Goal: Task Accomplishment & Management: Use online tool/utility

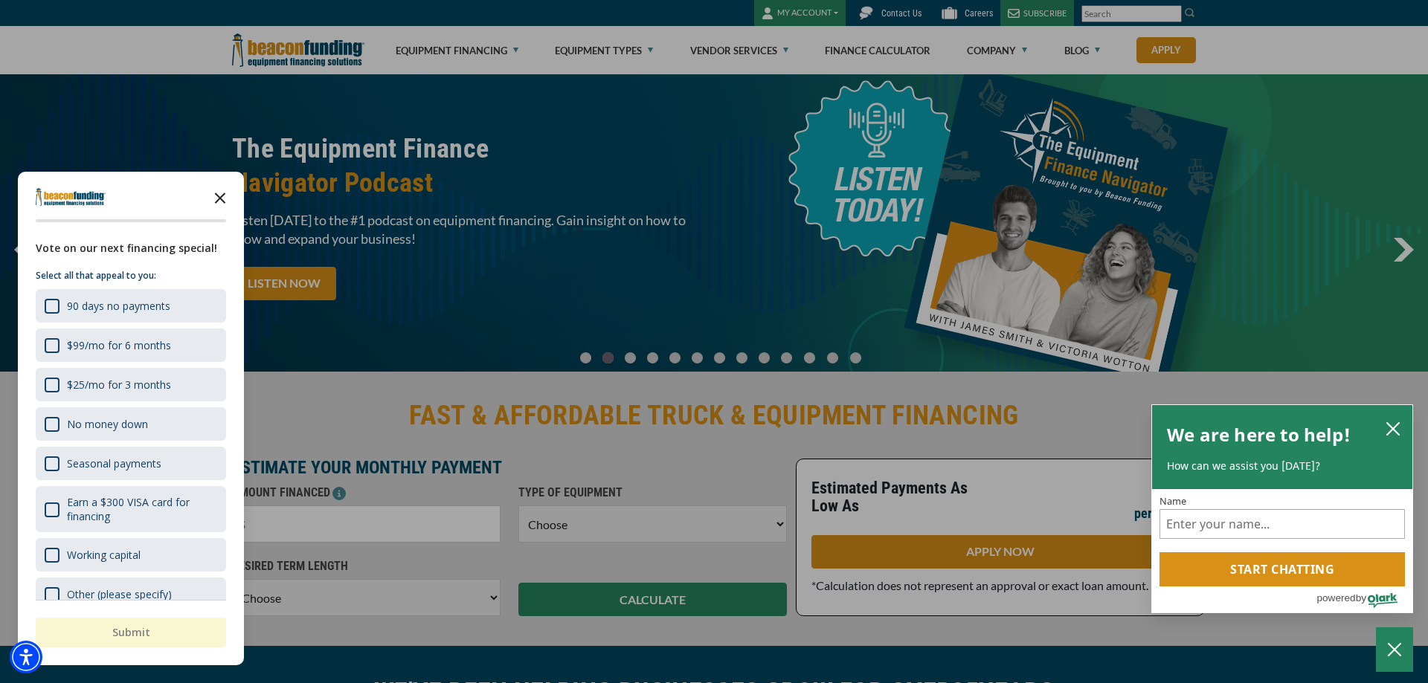
click at [220, 199] on polygon "Close the survey" at bounding box center [220, 198] width 11 height 11
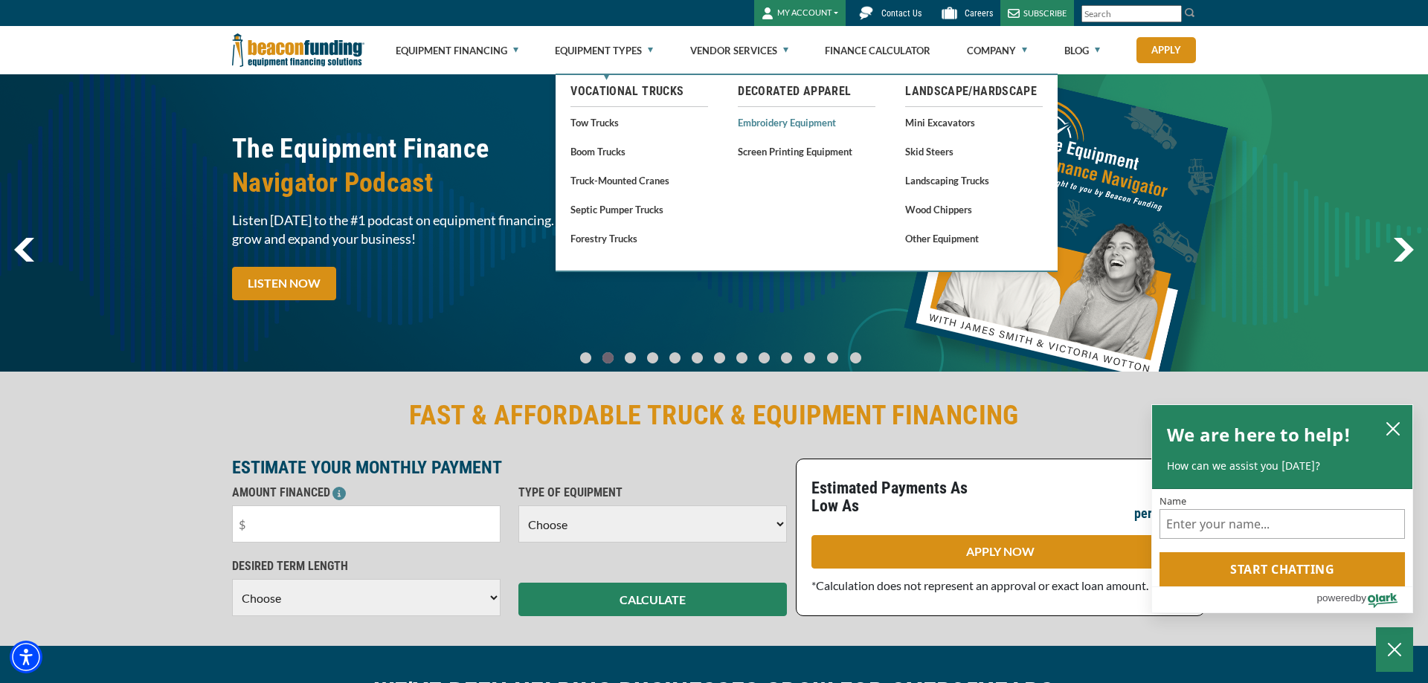
click at [757, 124] on link "Embroidery Equipment" at bounding box center [807, 122] width 138 height 19
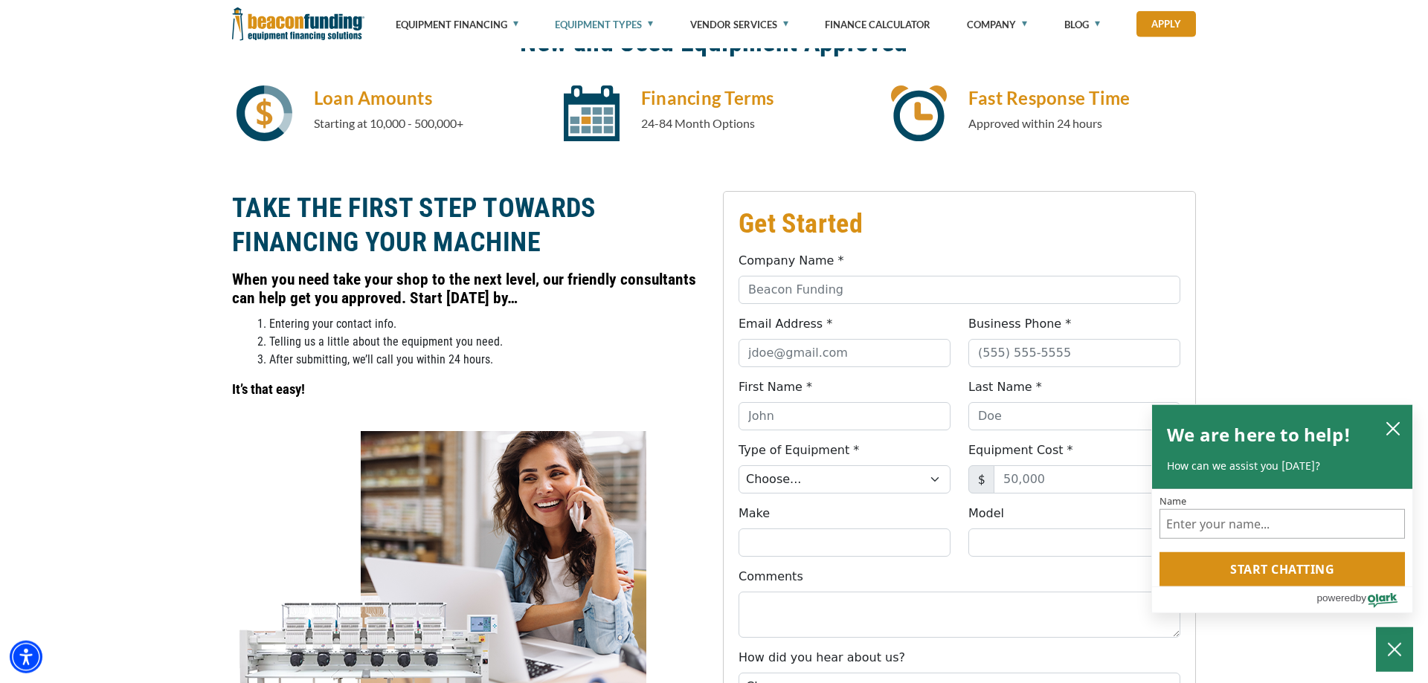
scroll to position [834, 0]
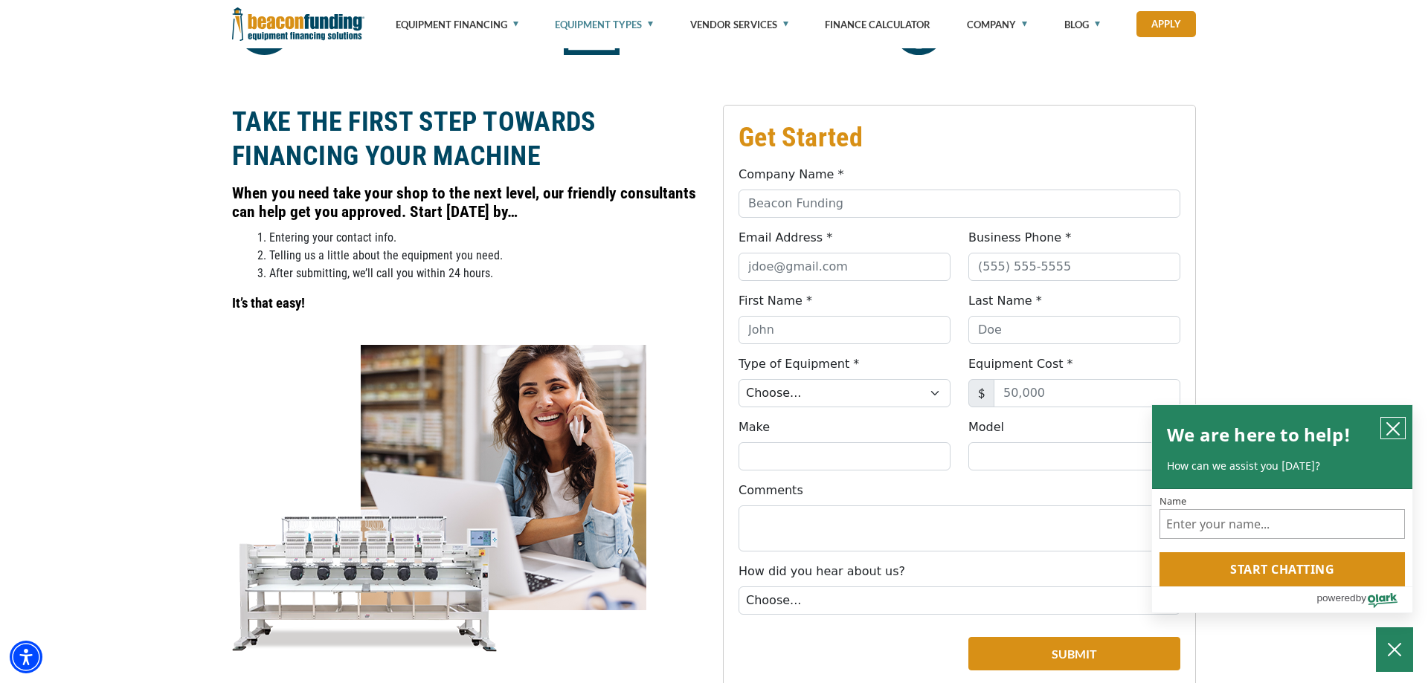
click at [1393, 422] on icon "close chatbox" at bounding box center [1392, 429] width 15 height 15
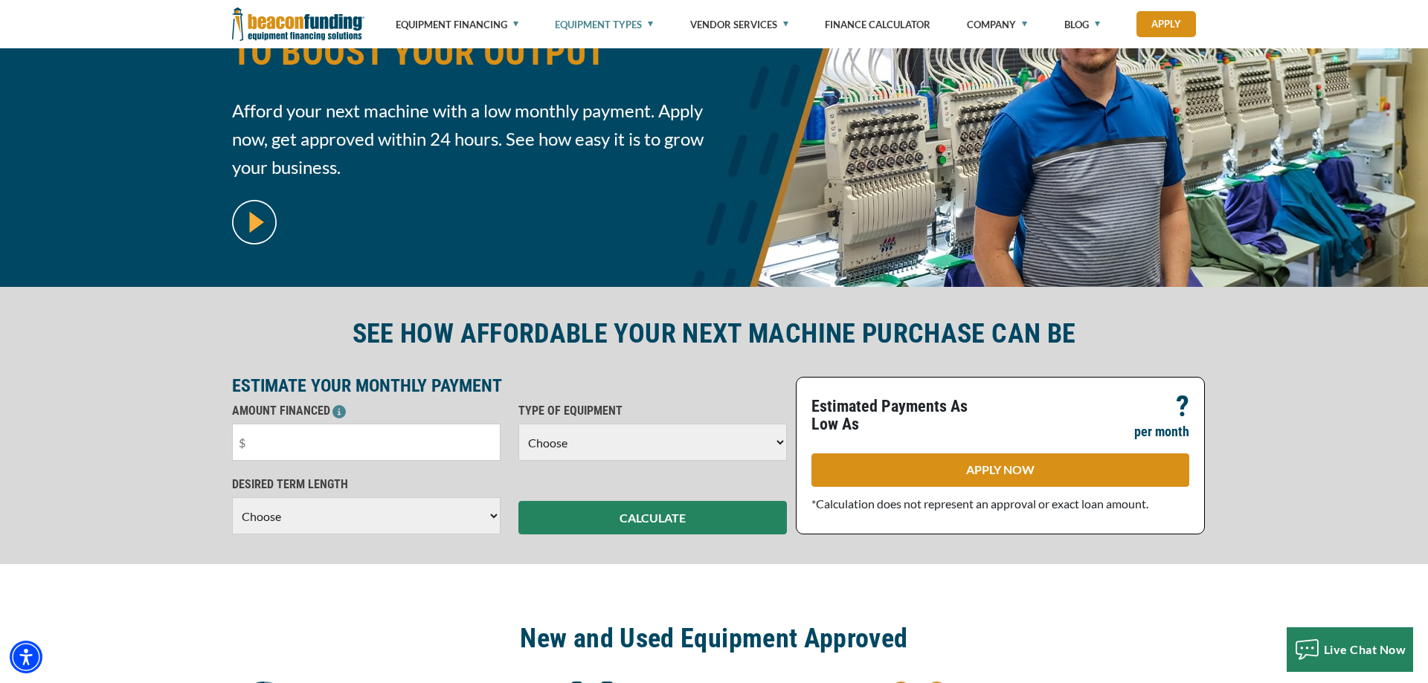
scroll to position [0, 0]
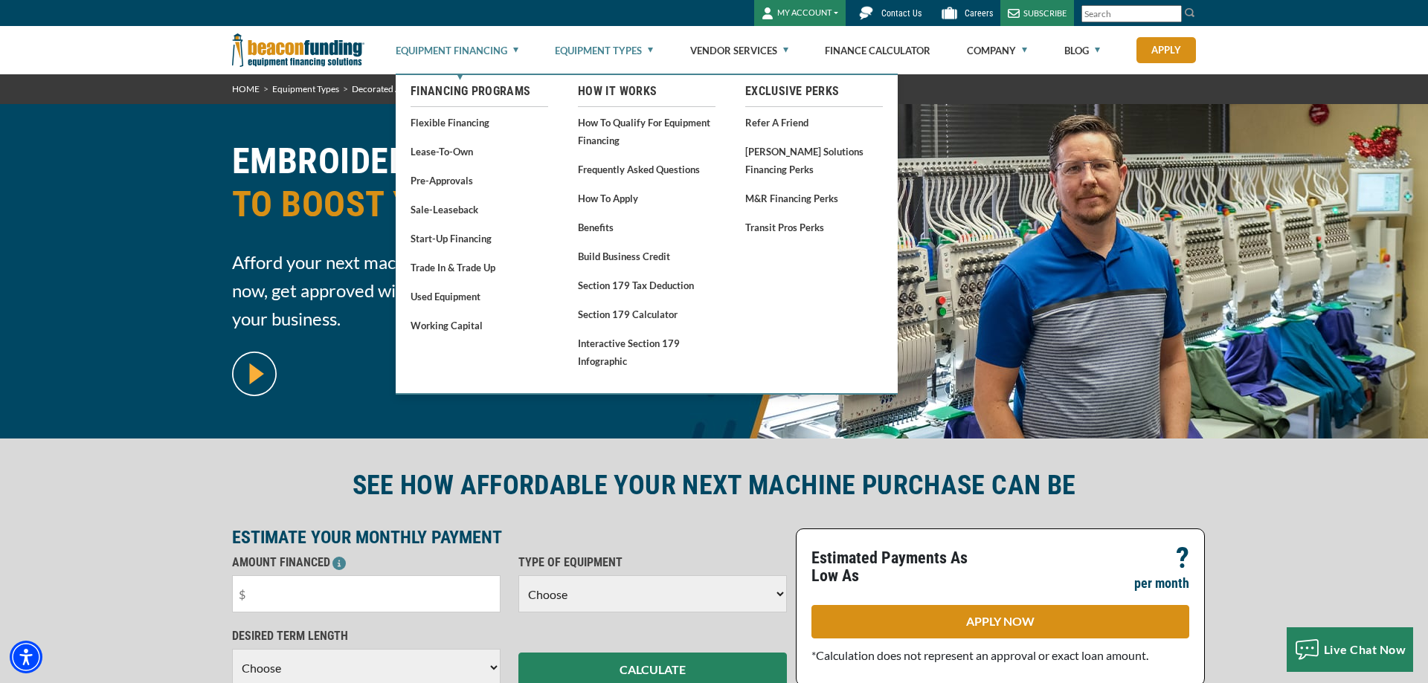
click at [512, 48] on link "Equipment Financing" at bounding box center [457, 51] width 123 height 48
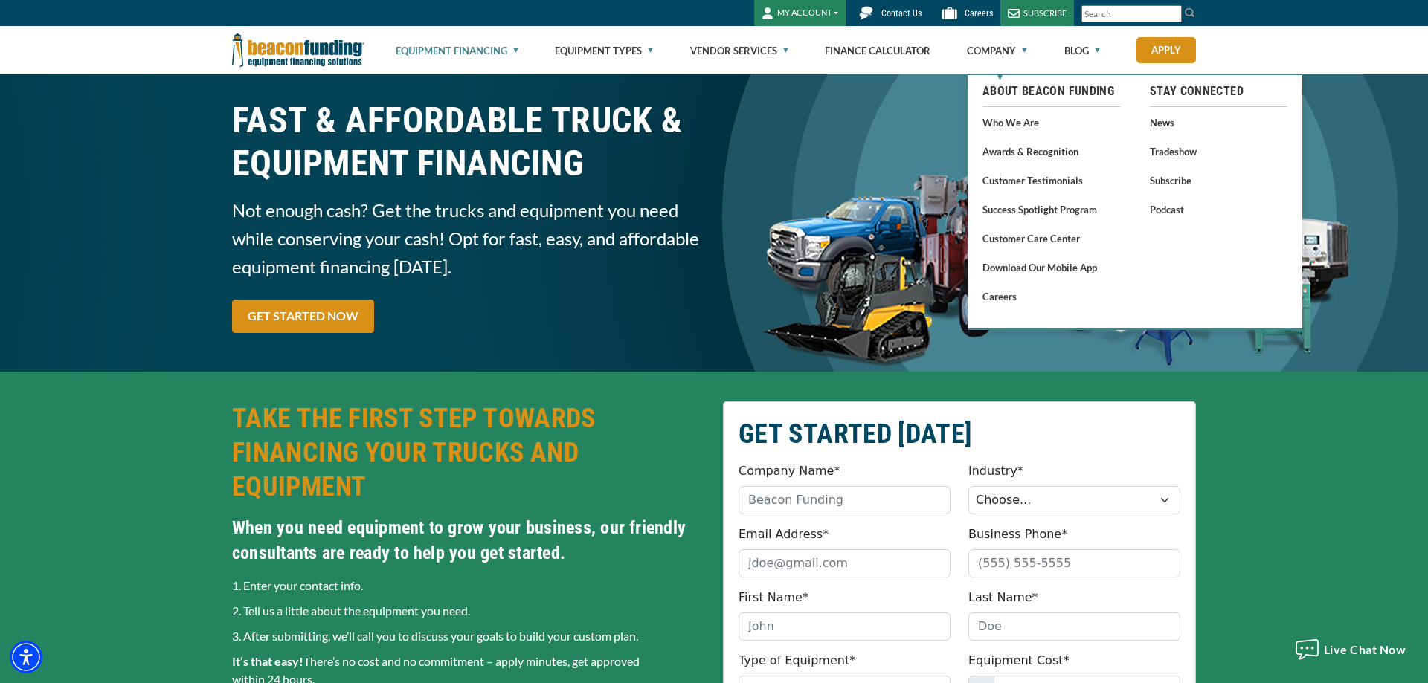
click at [311, 50] on img at bounding box center [298, 50] width 132 height 48
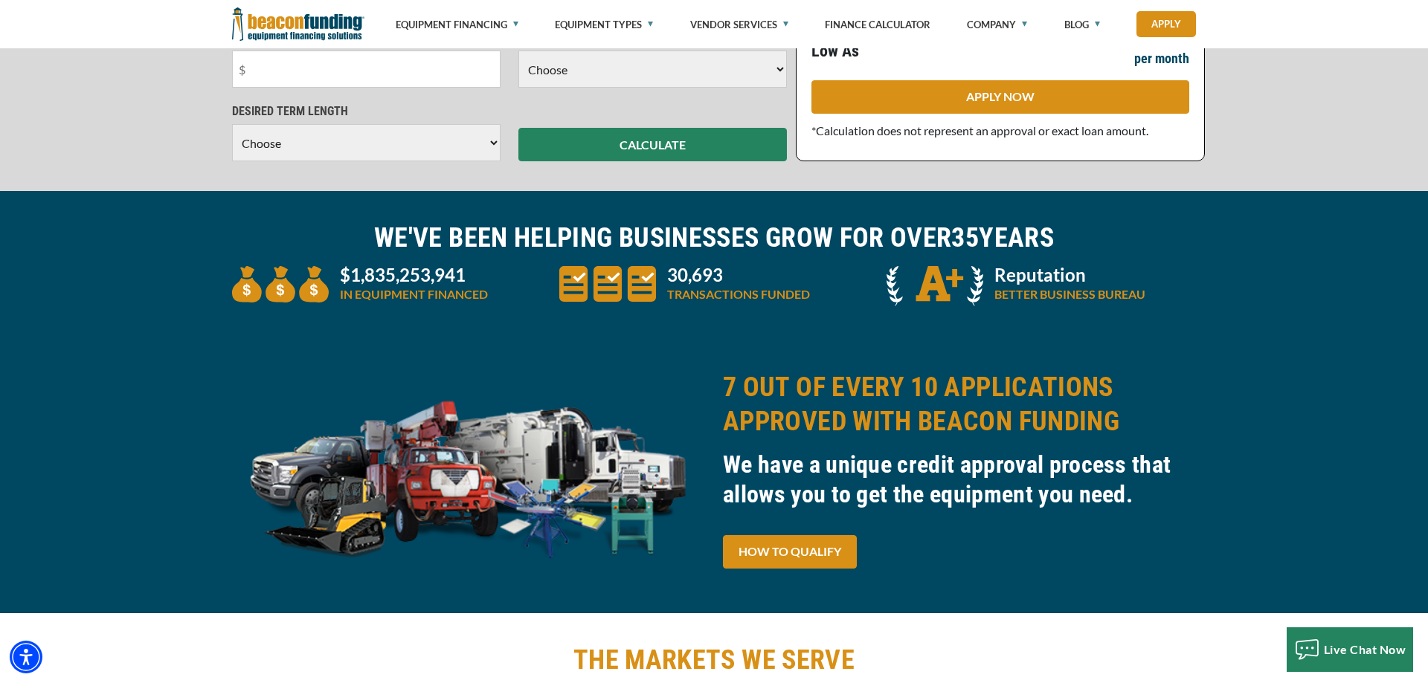
scroll to position [834, 0]
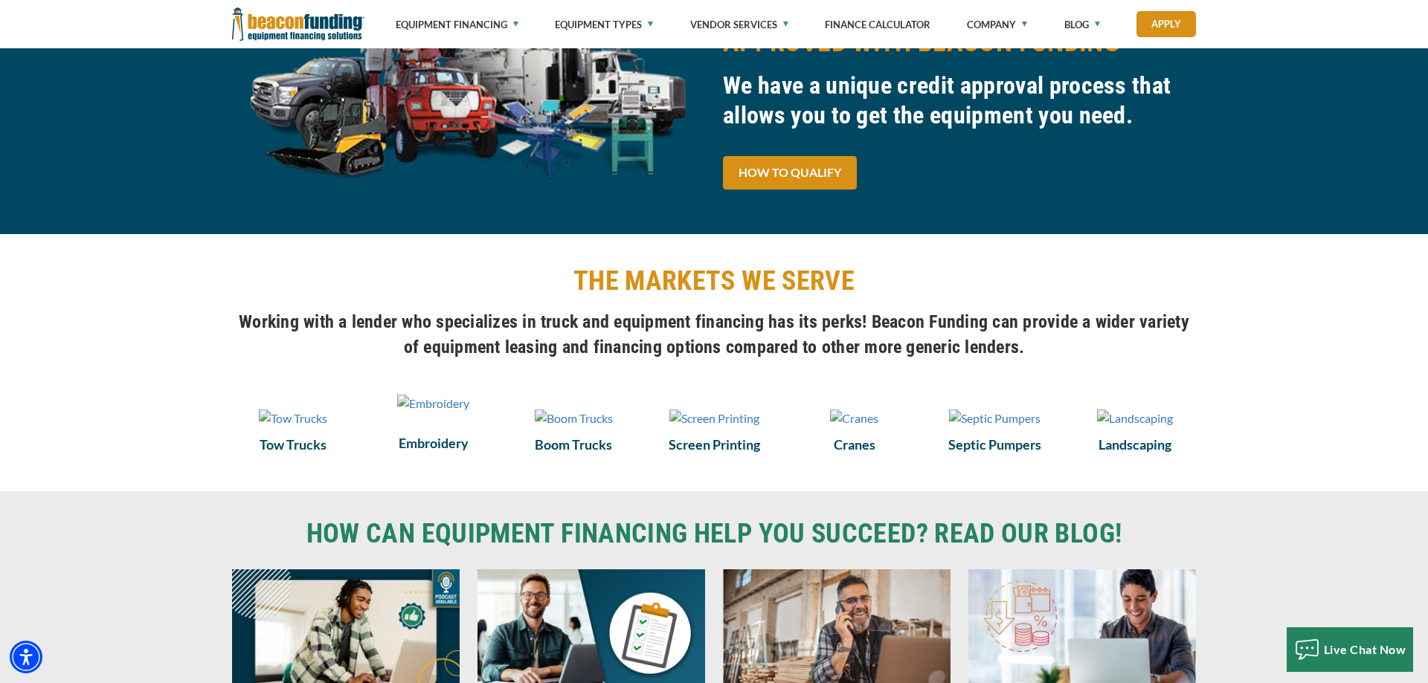
click at [436, 413] on img at bounding box center [433, 404] width 72 height 18
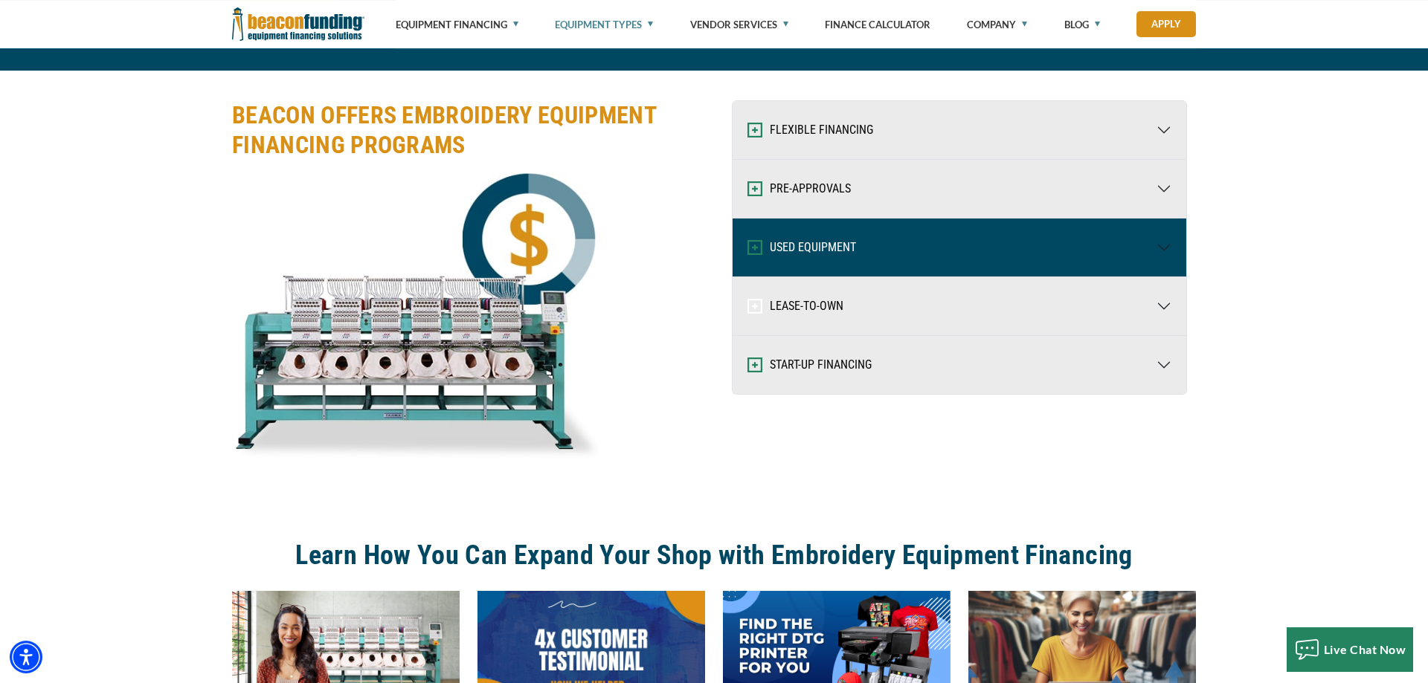
scroll to position [1967, 0]
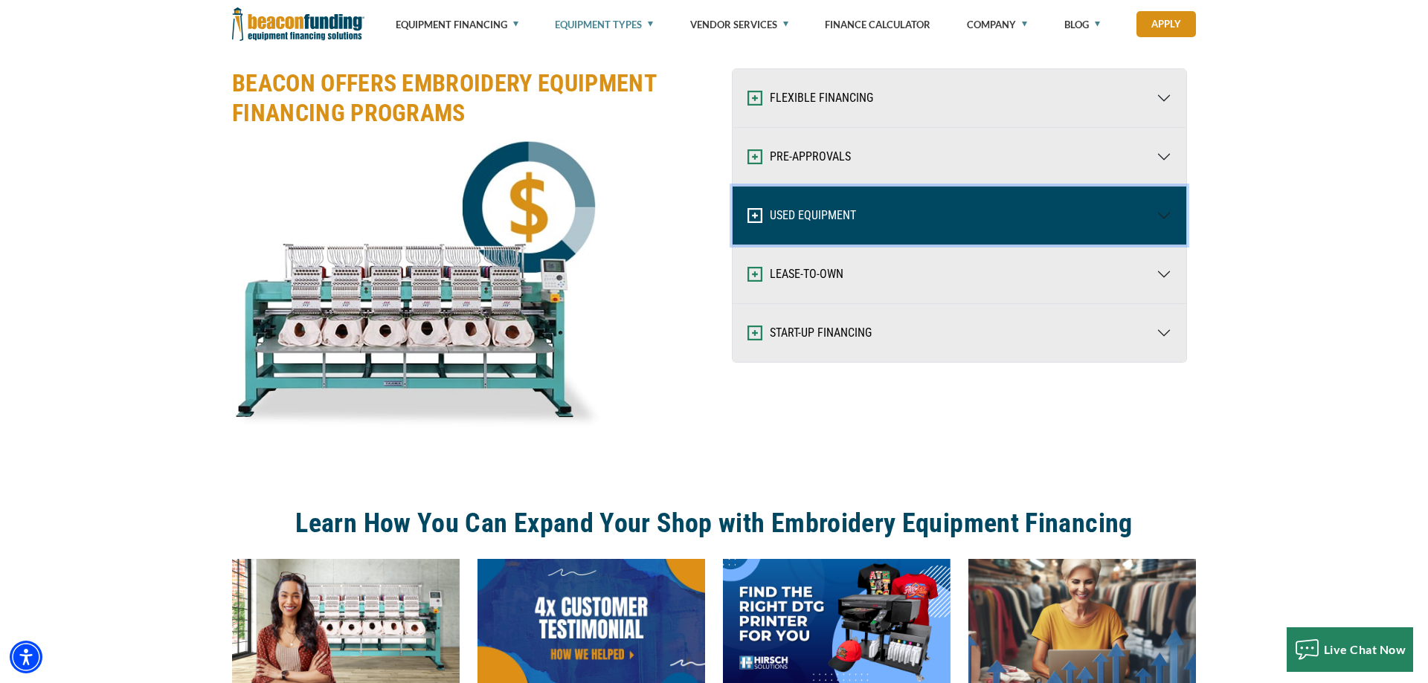
click at [814, 219] on button "USED EQUIPMENT" at bounding box center [959, 216] width 454 height 58
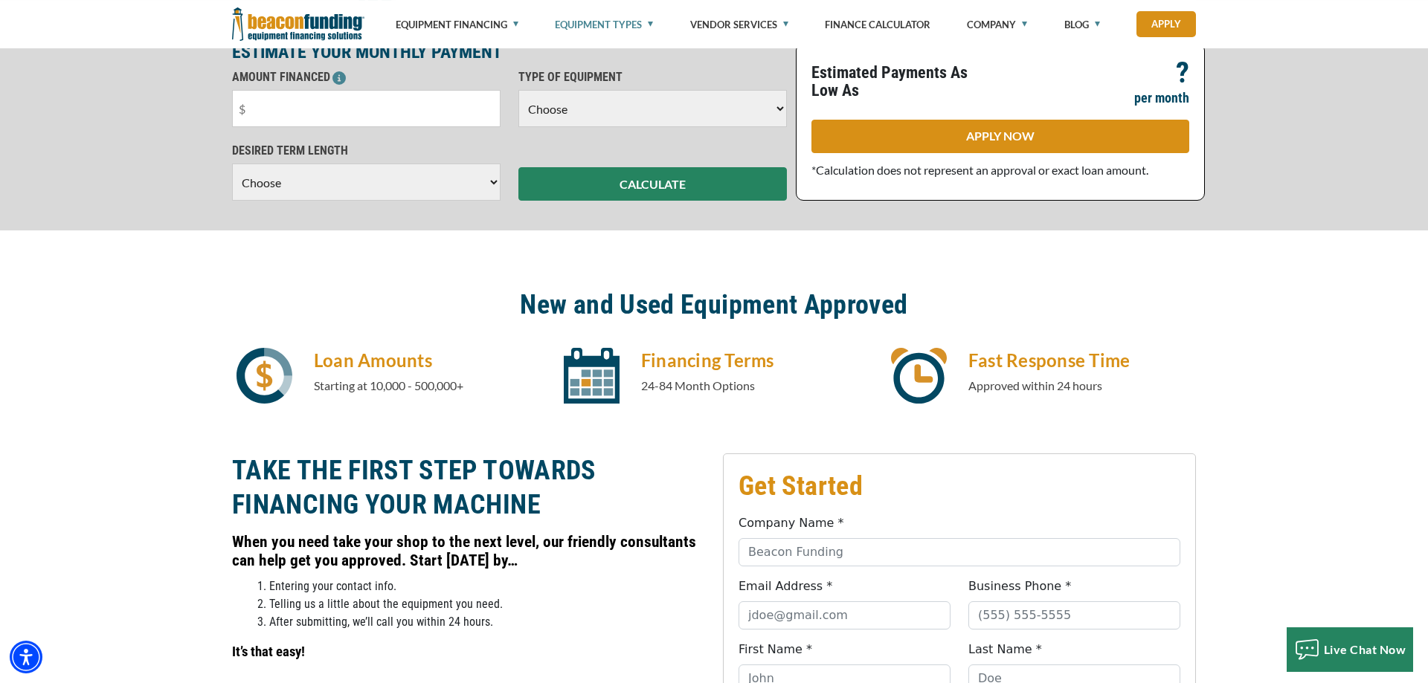
scroll to position [374, 0]
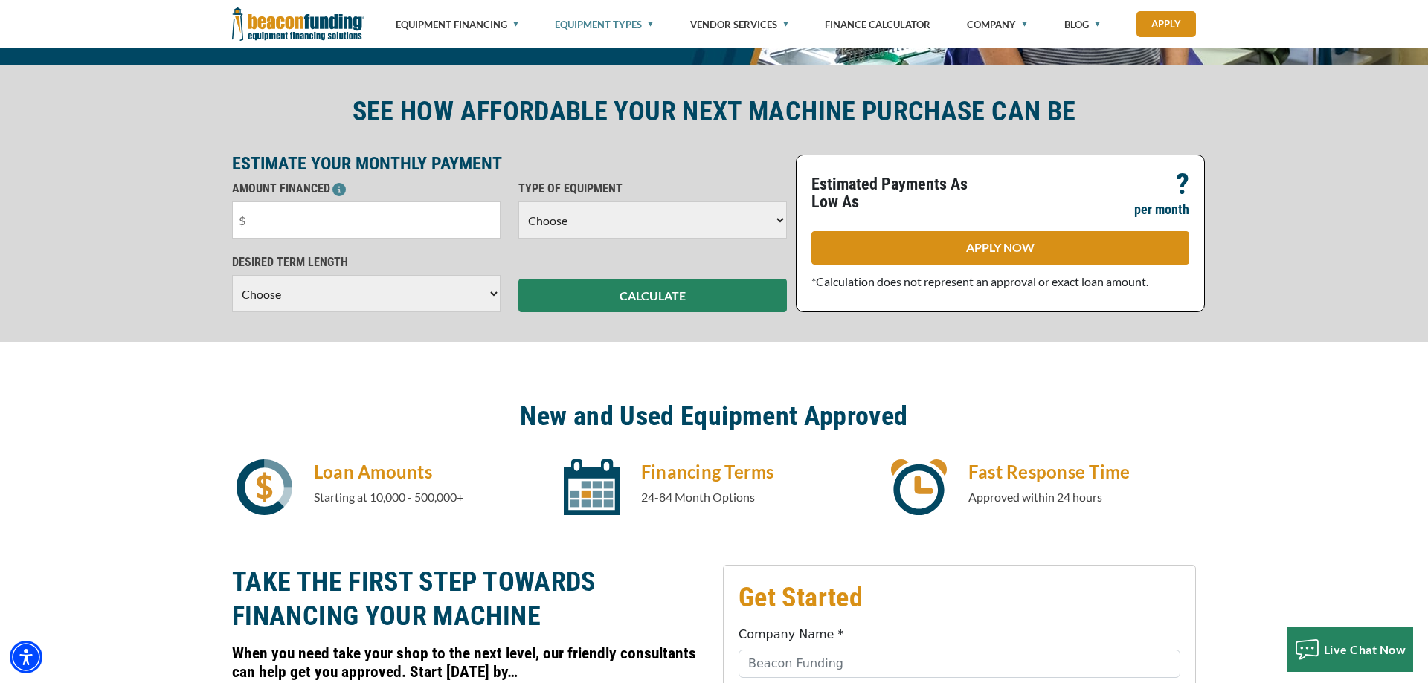
click at [518, 201] on select "Choose Backhoe Boom/Bucket Truck Chipper Commercial Mower Crane DTG/DTF Printin…" at bounding box center [652, 219] width 268 height 37
select select "1"
click option "Embroidery" at bounding box center [0, 0] width 0 height 0
click at [262, 226] on input "text" at bounding box center [366, 219] width 268 height 37
type input "$80,000"
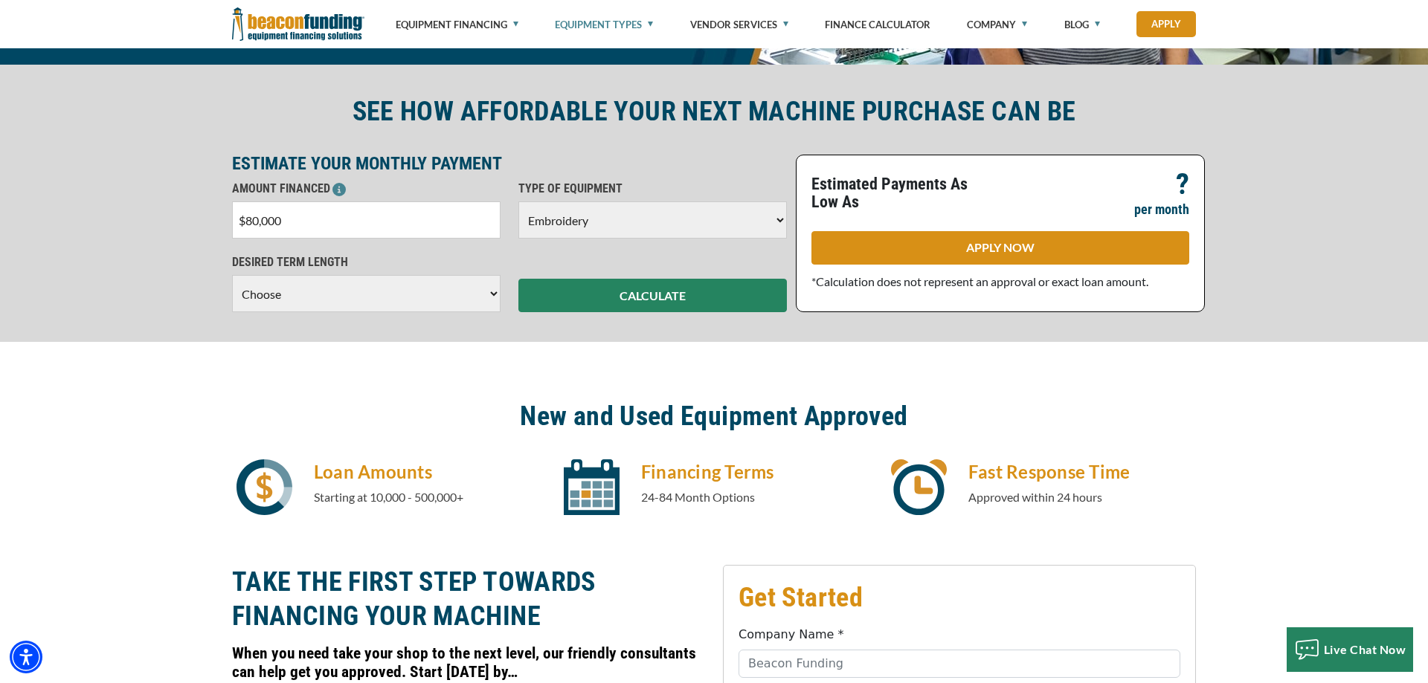
click at [232, 275] on select "Choose 36 Months 48 Months 60 Months" at bounding box center [366, 293] width 268 height 37
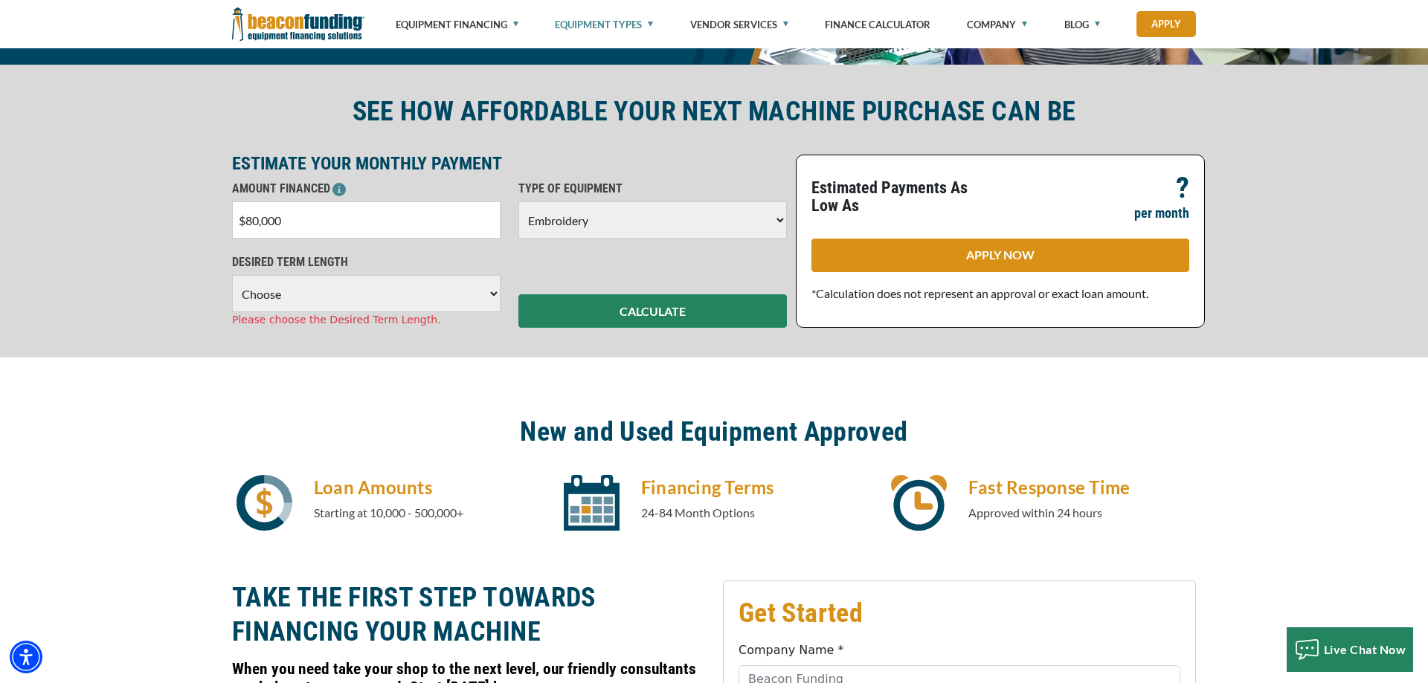
select select "60"
click option "60 Months" at bounding box center [0, 0] width 0 height 0
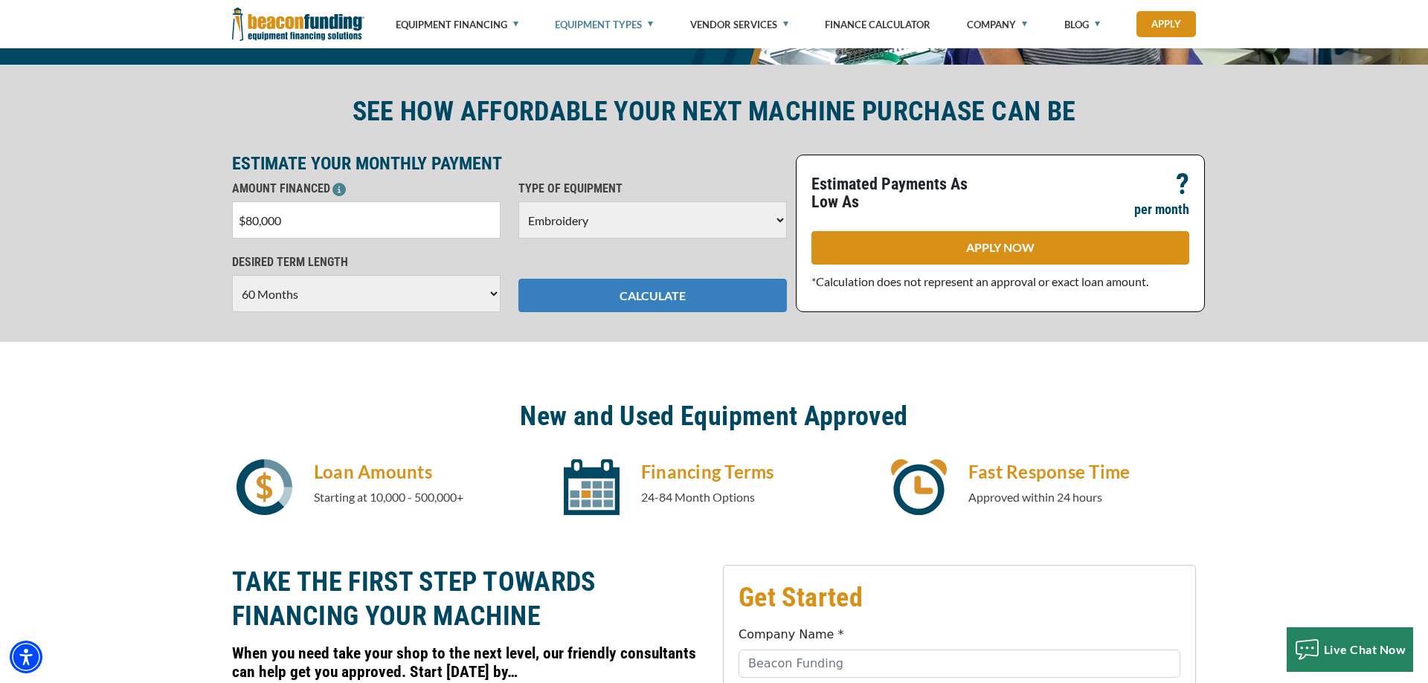
click at [609, 300] on button "CALCULATE" at bounding box center [652, 295] width 268 height 33
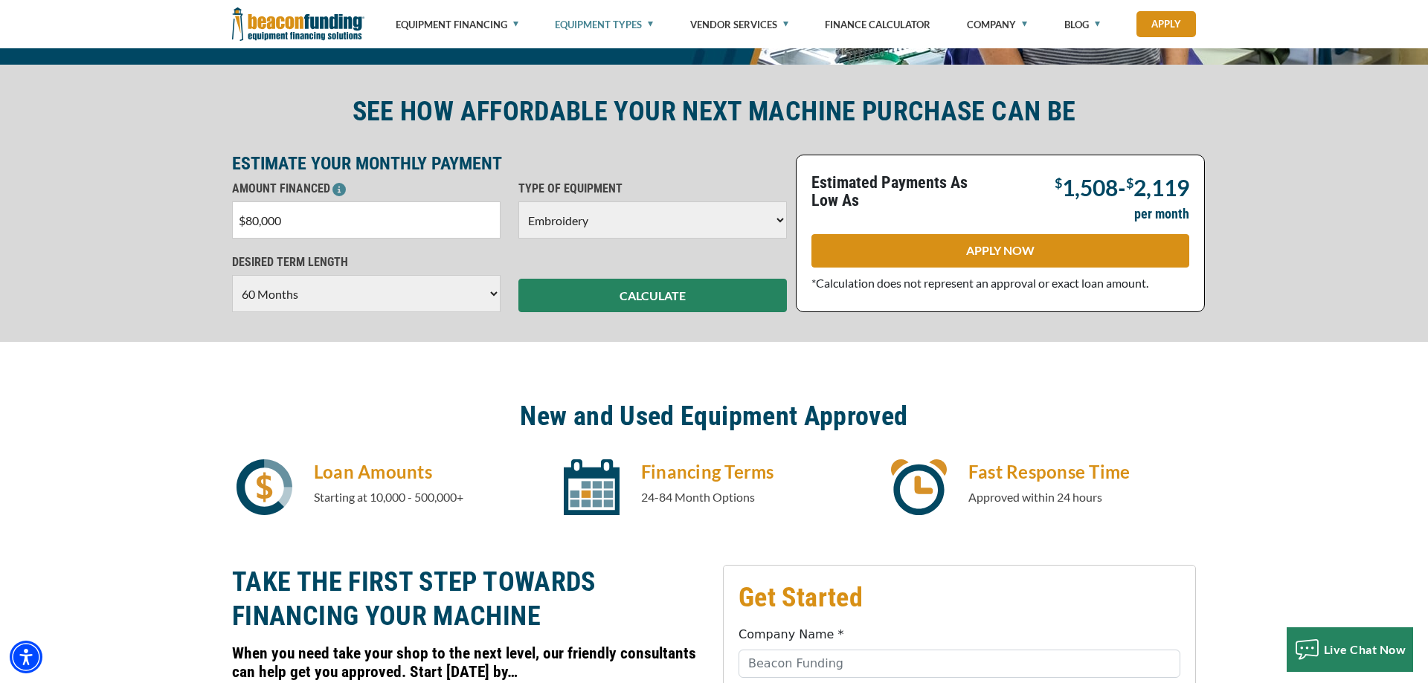
click at [252, 221] on input "$80,000" at bounding box center [366, 219] width 268 height 37
type input "$50,000"
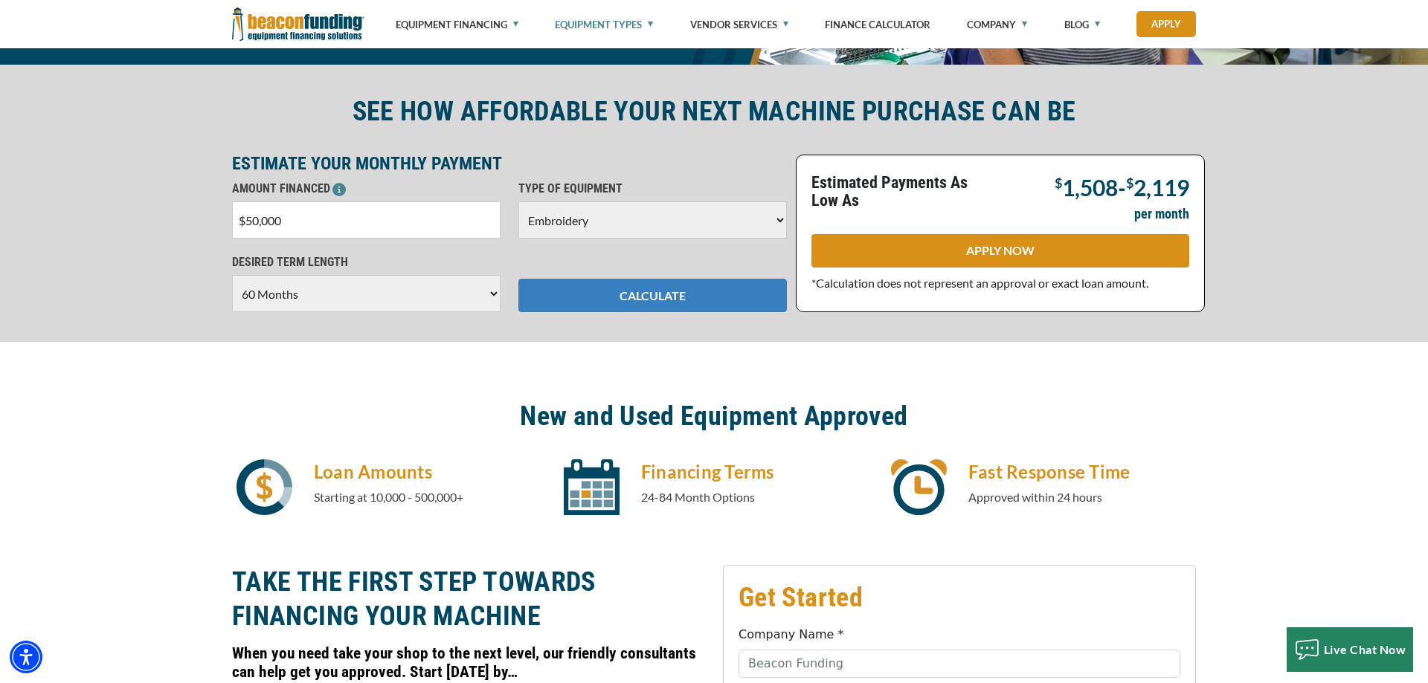
click at [622, 293] on button "CALCULATE" at bounding box center [652, 295] width 268 height 33
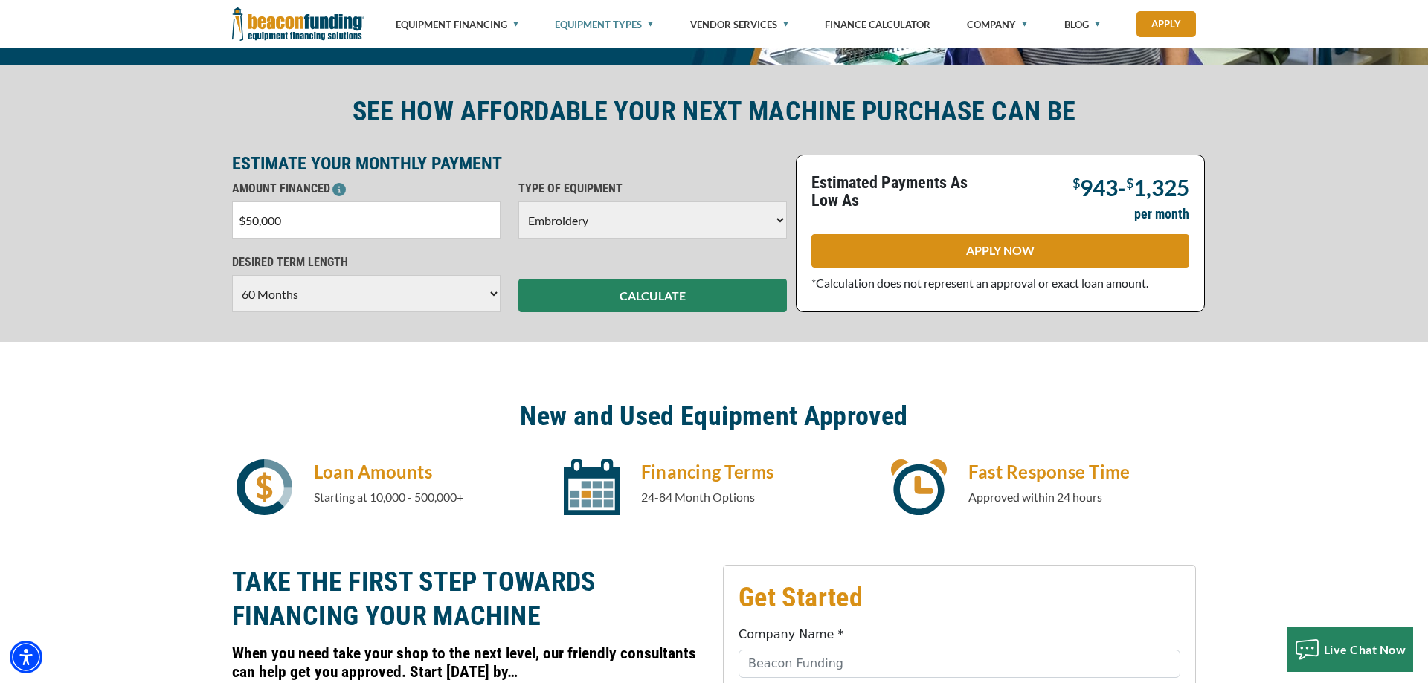
scroll to position [0, 0]
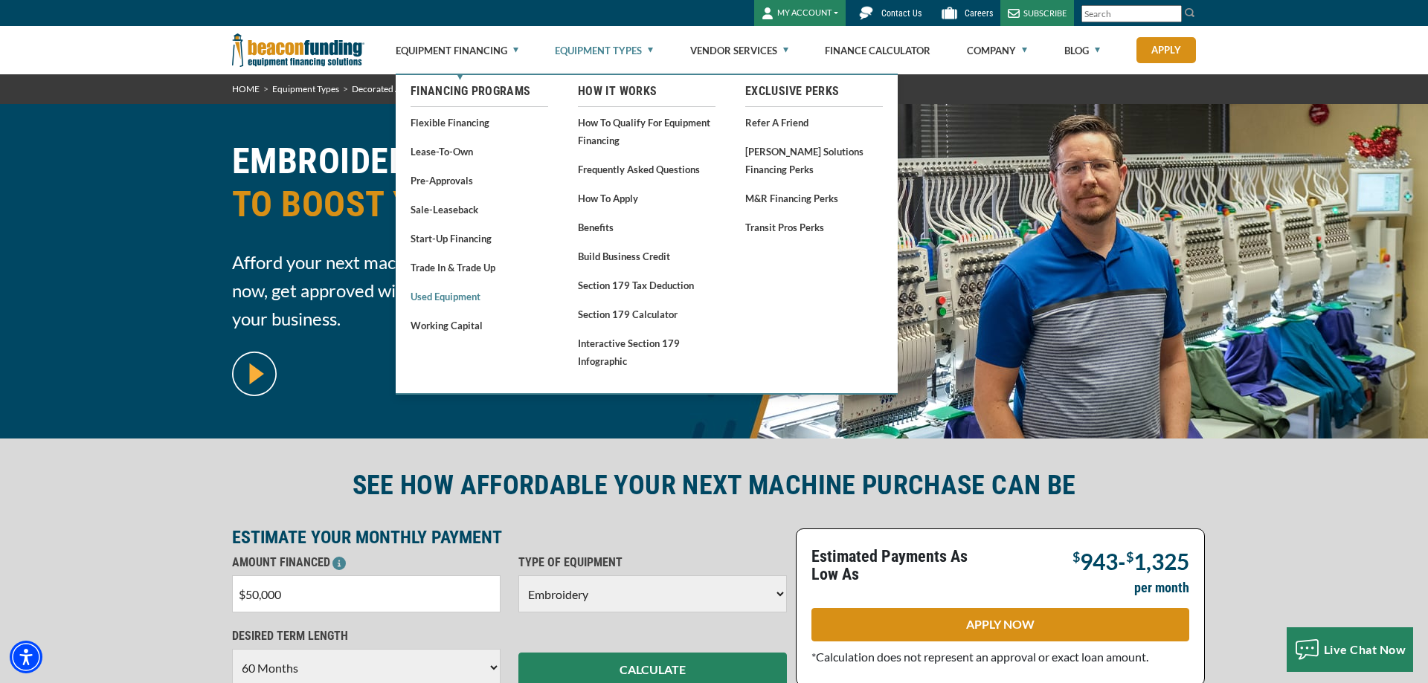
click at [462, 296] on link "Used Equipment" at bounding box center [479, 296] width 138 height 19
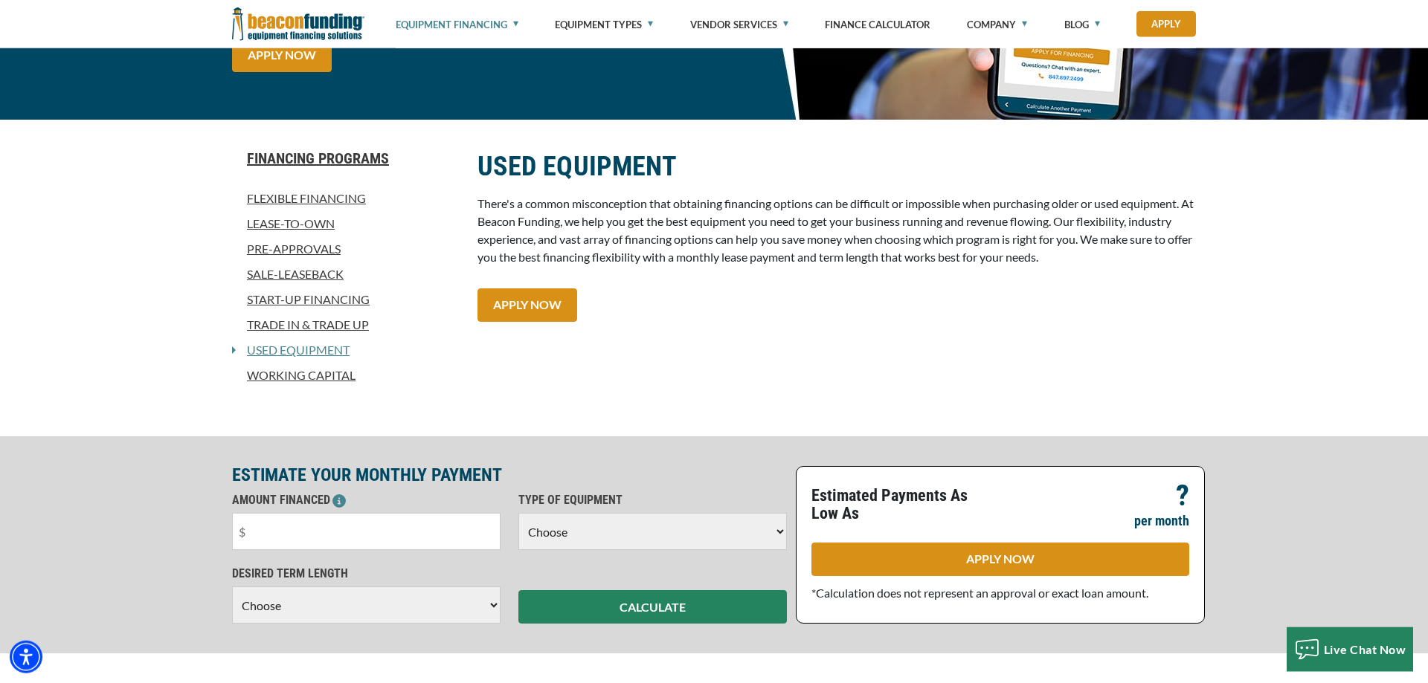
scroll to position [303, 0]
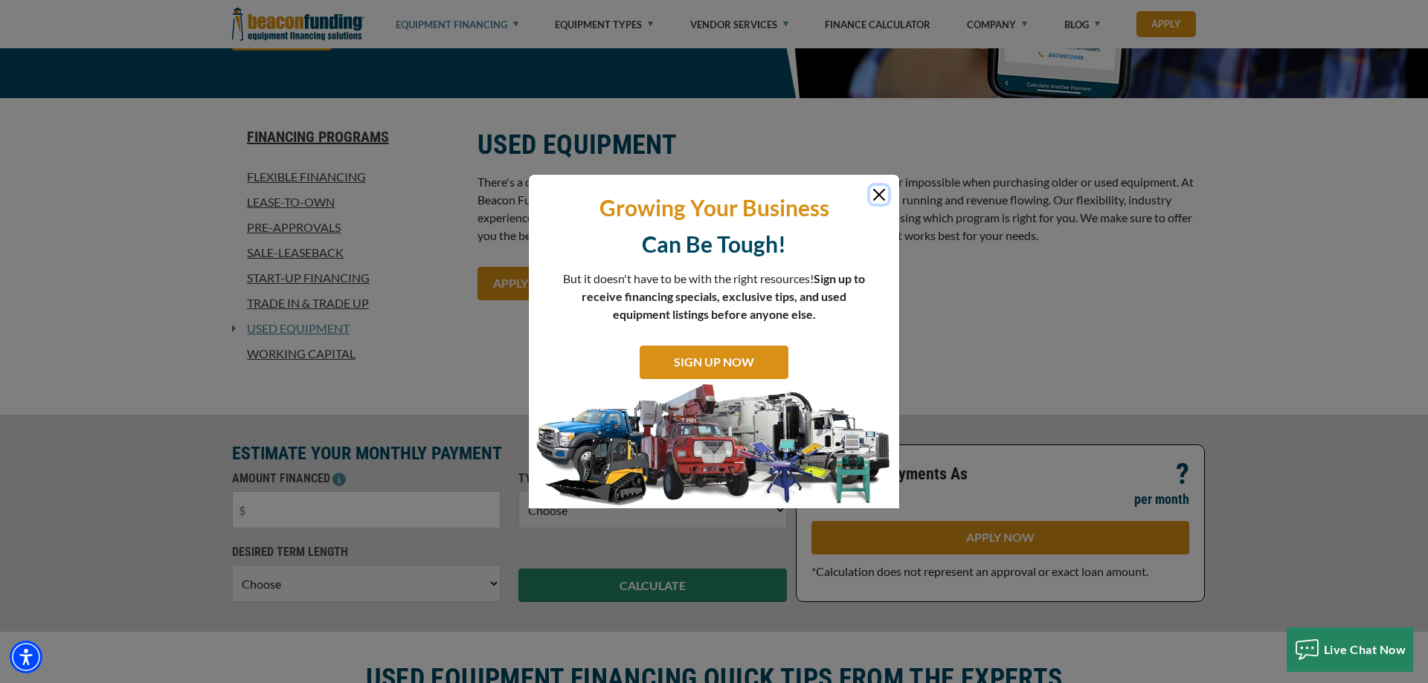
click at [872, 192] on button "Close" at bounding box center [879, 195] width 18 height 18
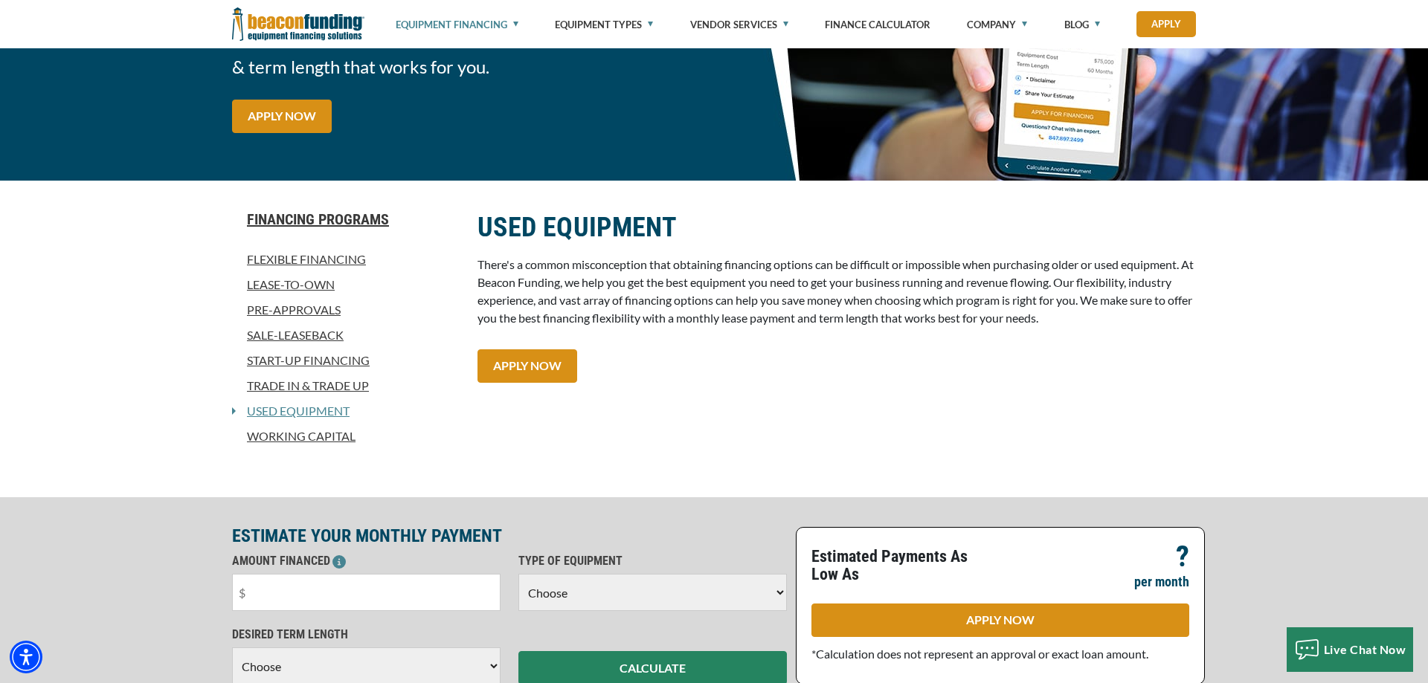
scroll to position [0, 0]
